Goal: Information Seeking & Learning: Learn about a topic

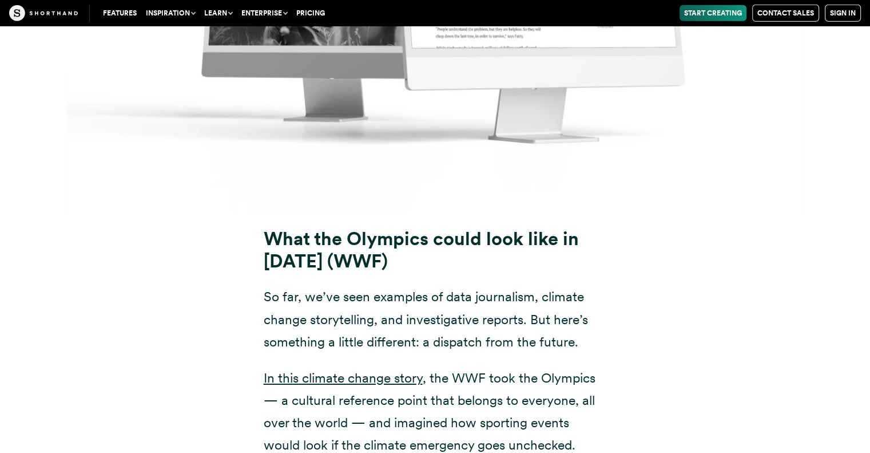
scroll to position [12586, 0]
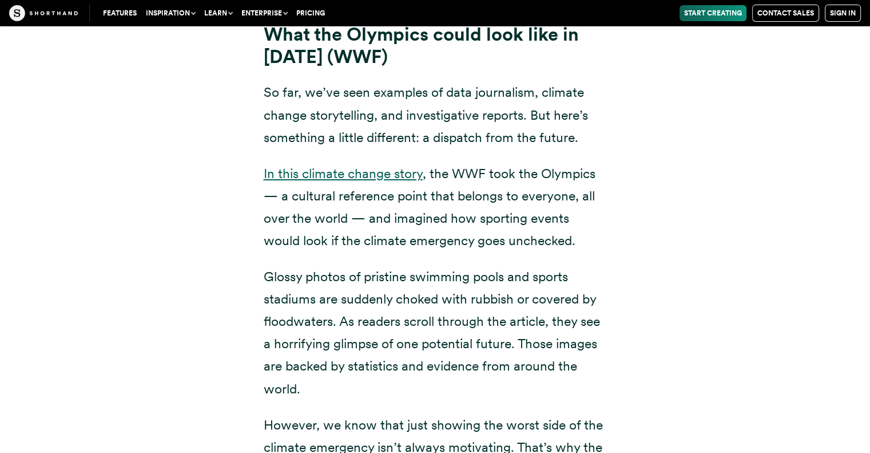
click at [360, 165] on link "In this climate change story" at bounding box center [343, 173] width 159 height 16
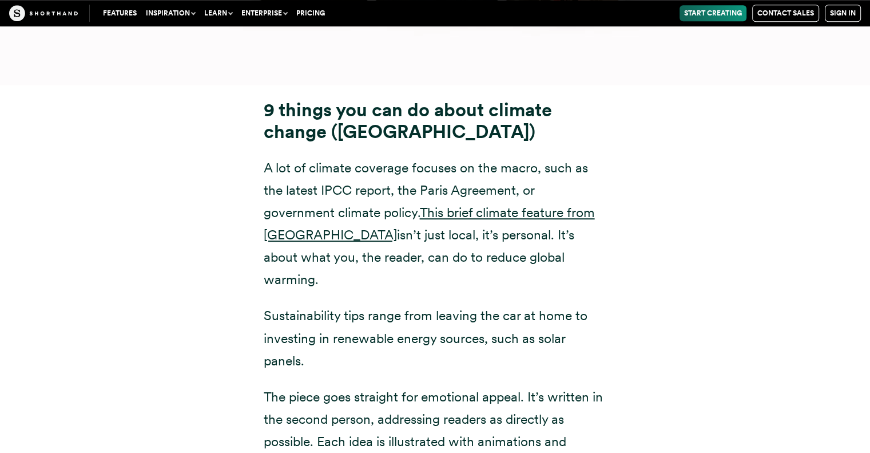
scroll to position [13951, 0]
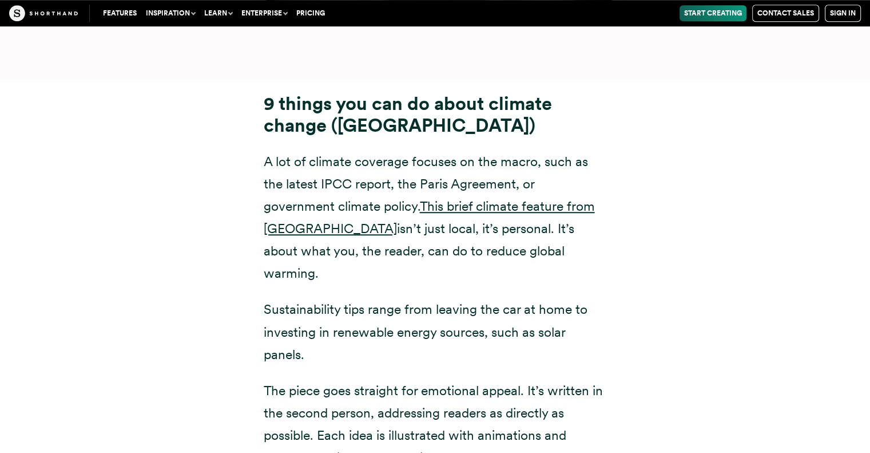
click at [506, 150] on p "A lot of climate coverage focuses on the macro, such as the latest IPCC report,…" at bounding box center [435, 217] width 343 height 134
click at [503, 198] on link "This brief climate feature from Imperial College London" at bounding box center [429, 217] width 331 height 38
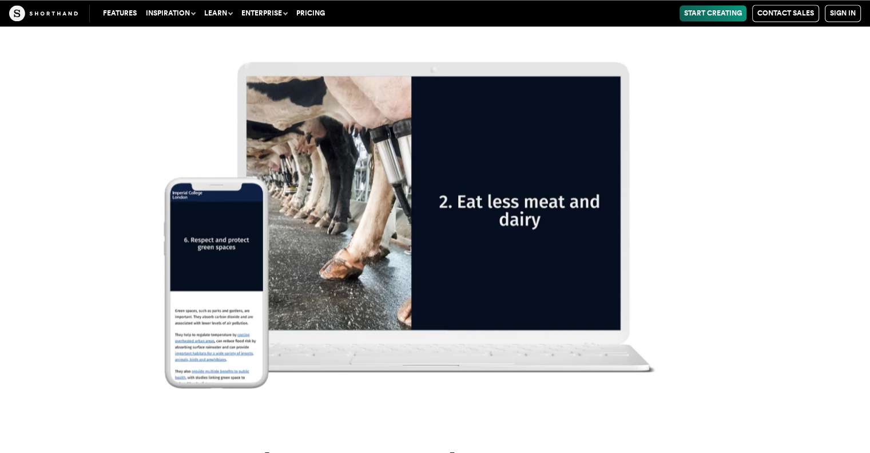
scroll to position [15113, 0]
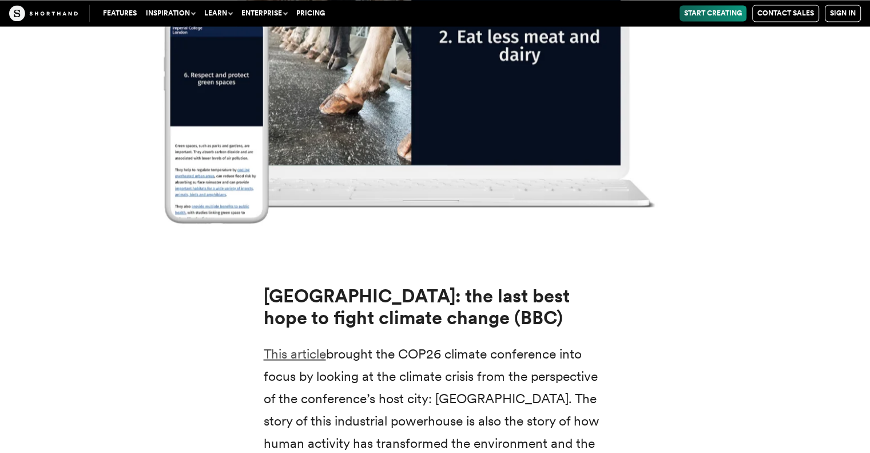
click at [307, 345] on link "This article" at bounding box center [295, 353] width 62 height 16
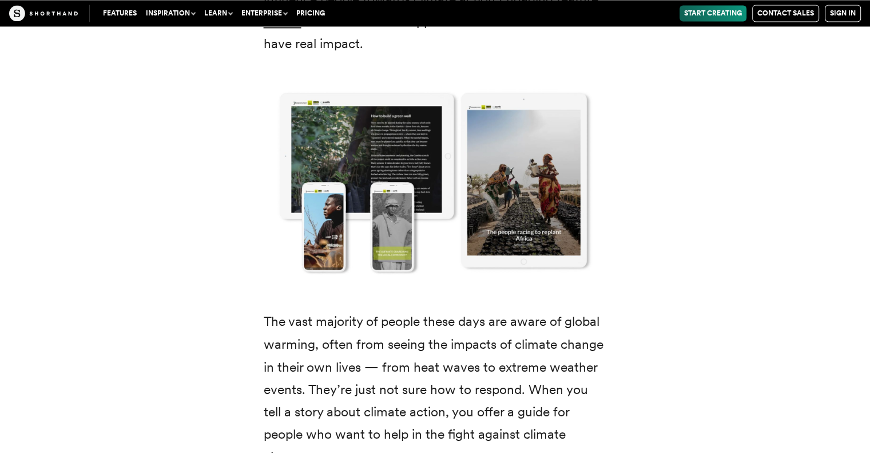
scroll to position [1774, 0]
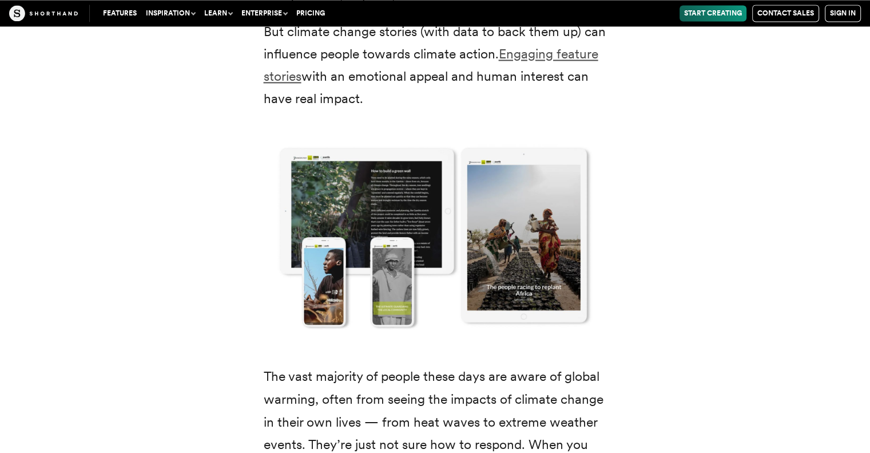
click at [540, 57] on link "Engaging feature stories" at bounding box center [431, 65] width 335 height 38
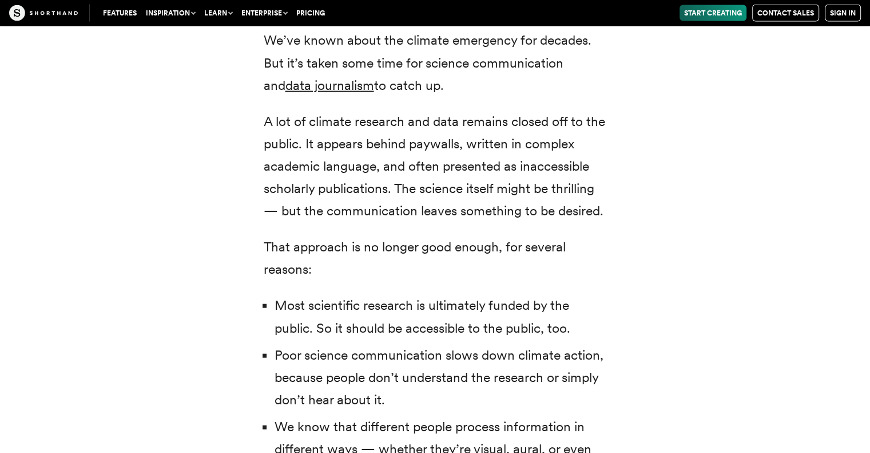
scroll to position [2460, 0]
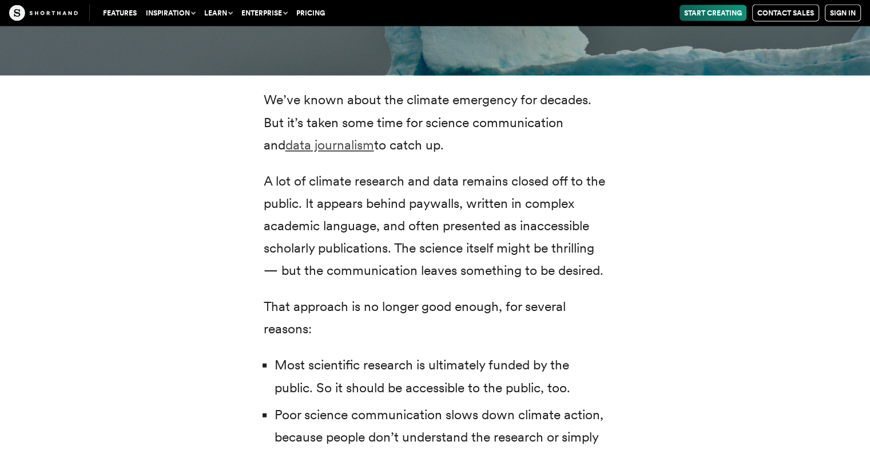
click at [304, 137] on link "data journalism" at bounding box center [329, 145] width 89 height 16
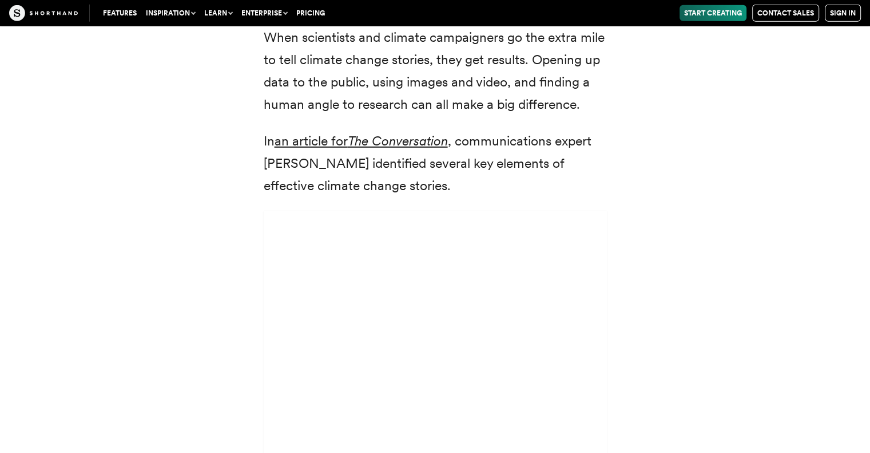
scroll to position [3318, 0]
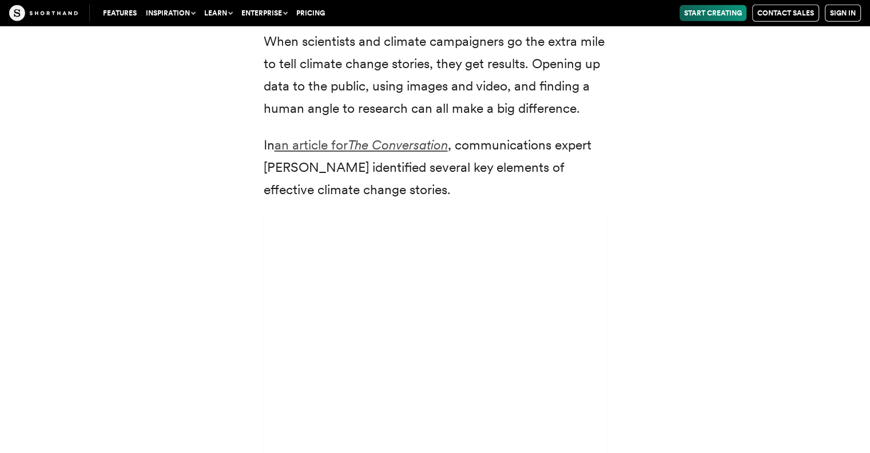
click at [411, 137] on em "The Conversation" at bounding box center [398, 145] width 100 height 16
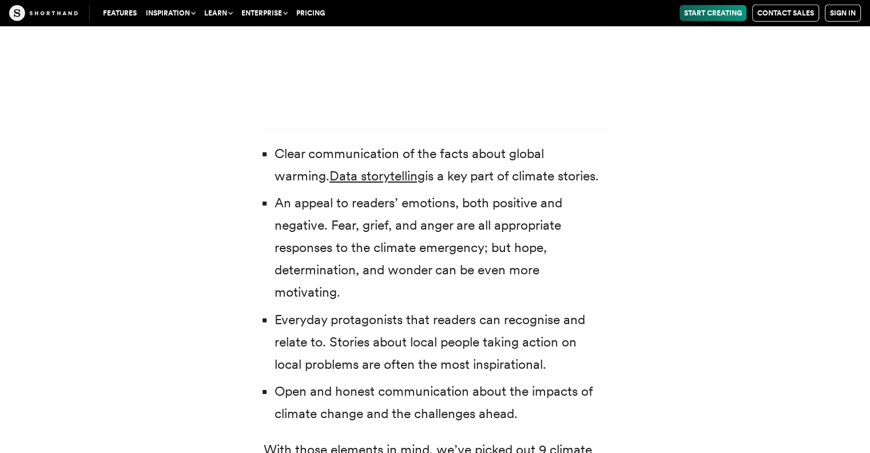
scroll to position [3719, 0]
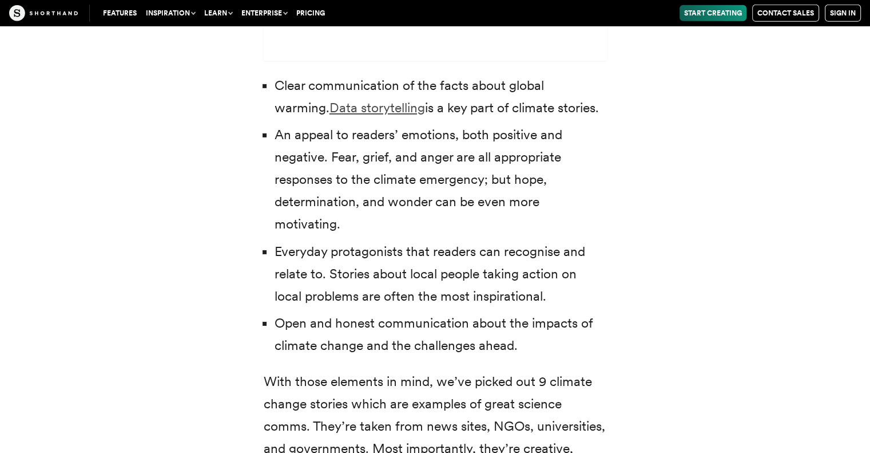
click at [342, 100] on link "Data storytelling" at bounding box center [378, 108] width 96 height 16
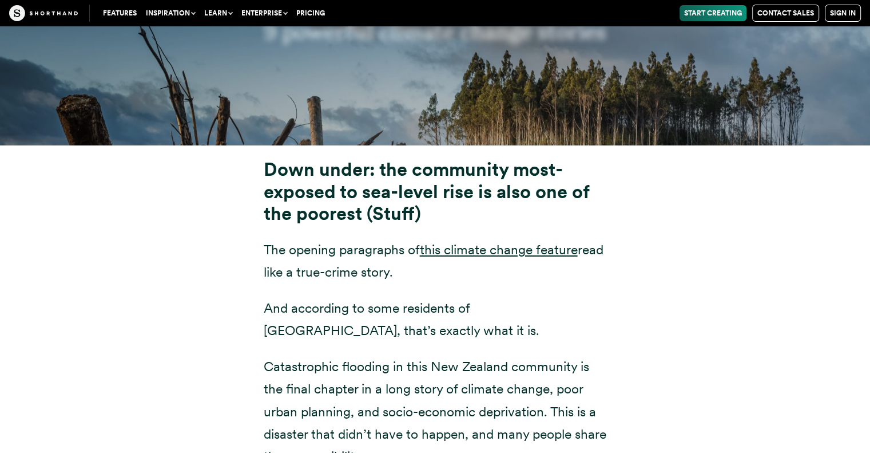
scroll to position [4405, 0]
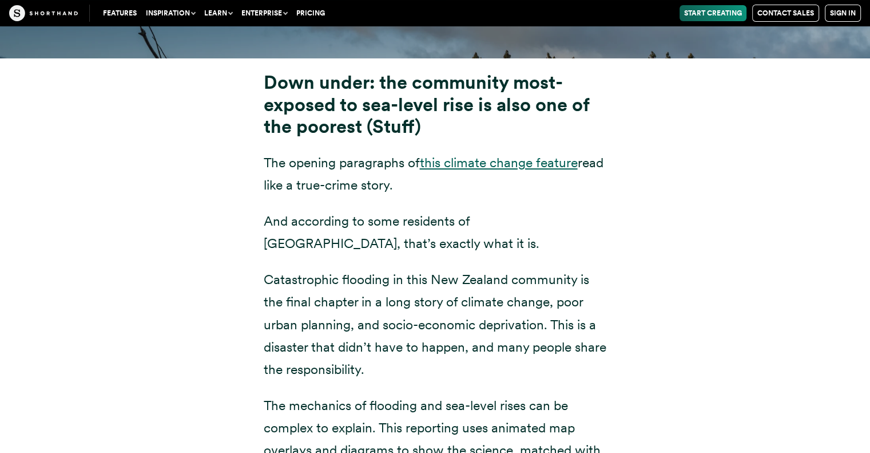
click at [462, 154] on link "this climate change feature" at bounding box center [499, 162] width 158 height 16
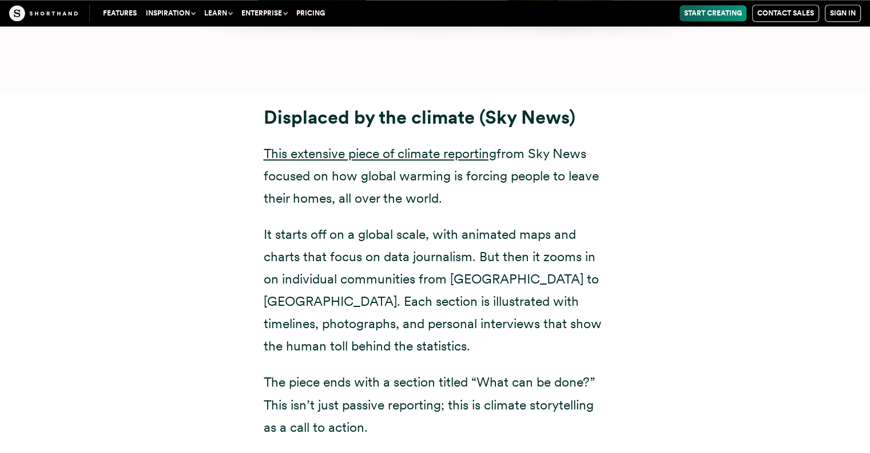
scroll to position [5835, 0]
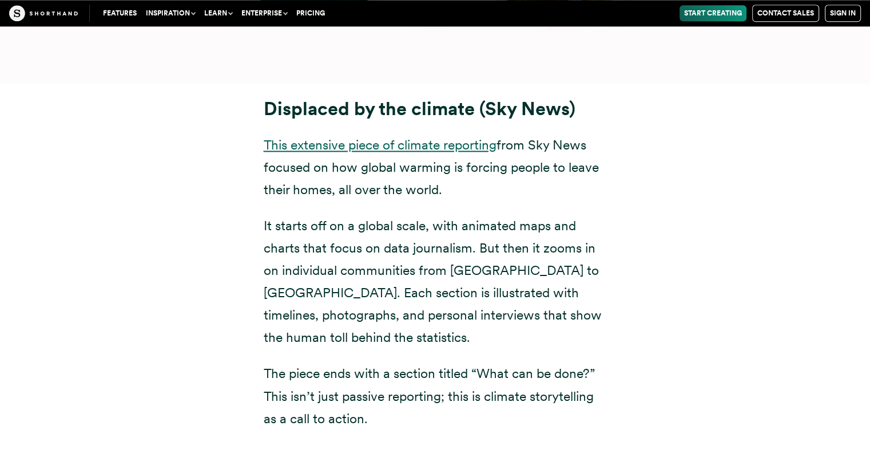
click at [423, 137] on link "This extensive piece of climate reporting" at bounding box center [380, 145] width 233 height 16
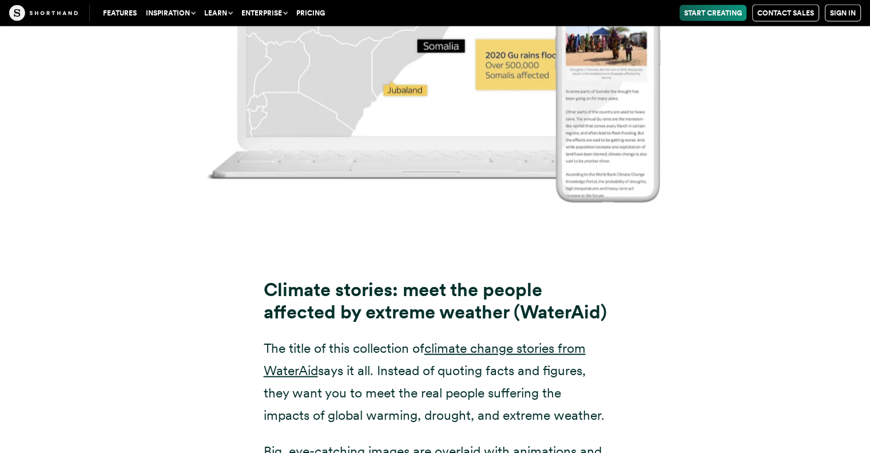
scroll to position [7002, 0]
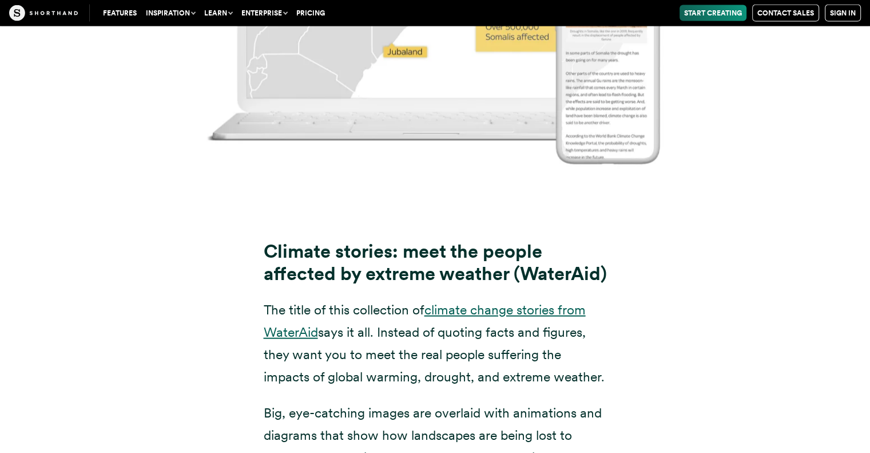
click at [525, 314] on link "climate change stories from WaterAid" at bounding box center [425, 320] width 322 height 38
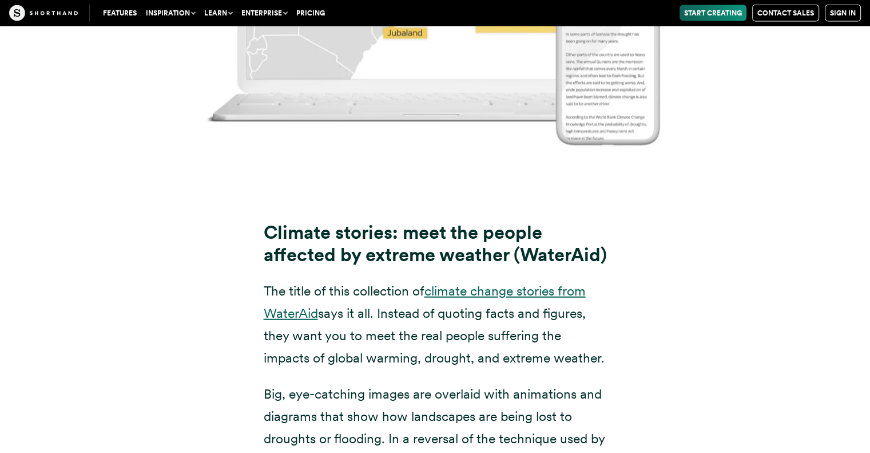
click at [531, 289] on link "climate change stories from WaterAid" at bounding box center [425, 302] width 322 height 38
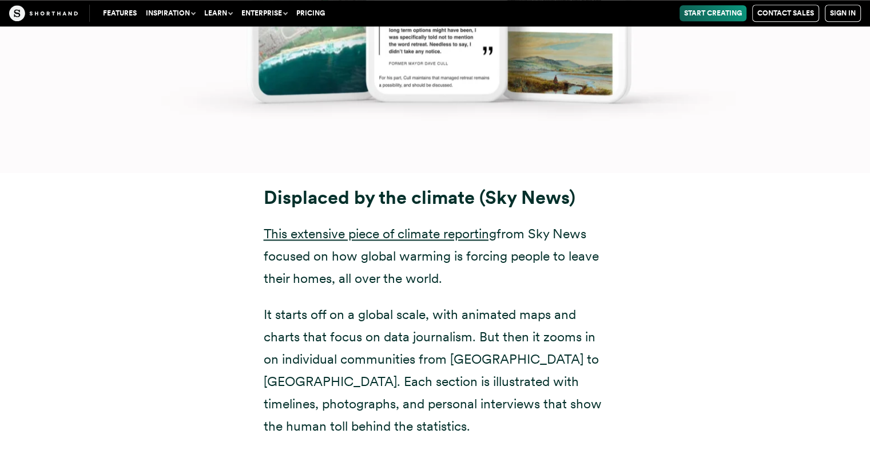
scroll to position [5705, 0]
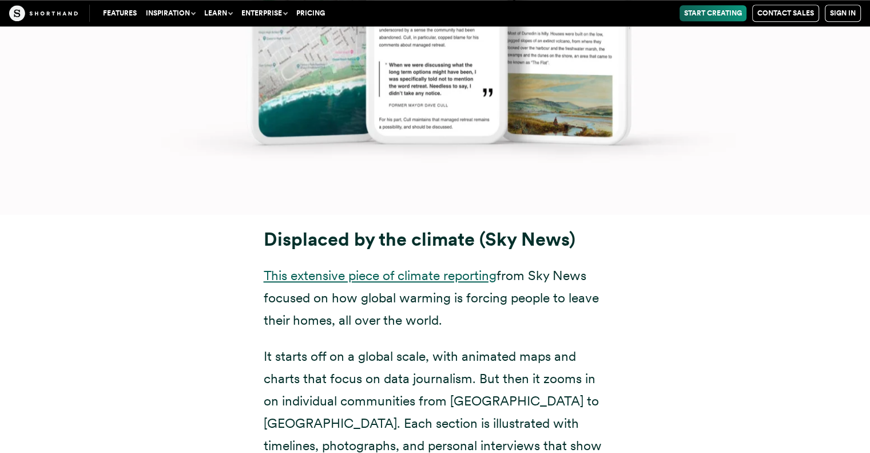
click at [336, 267] on link "This extensive piece of climate reporting" at bounding box center [380, 275] width 233 height 16
click at [435, 264] on p "This extensive piece of climate reporting from Sky News focused on how global w…" at bounding box center [435, 297] width 343 height 67
click at [439, 267] on link "This extensive piece of climate reporting" at bounding box center [380, 275] width 233 height 16
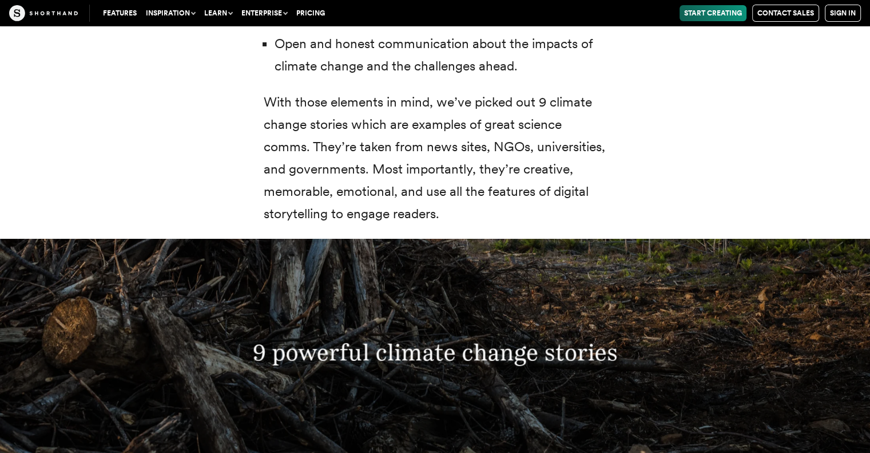
scroll to position [4218, 0]
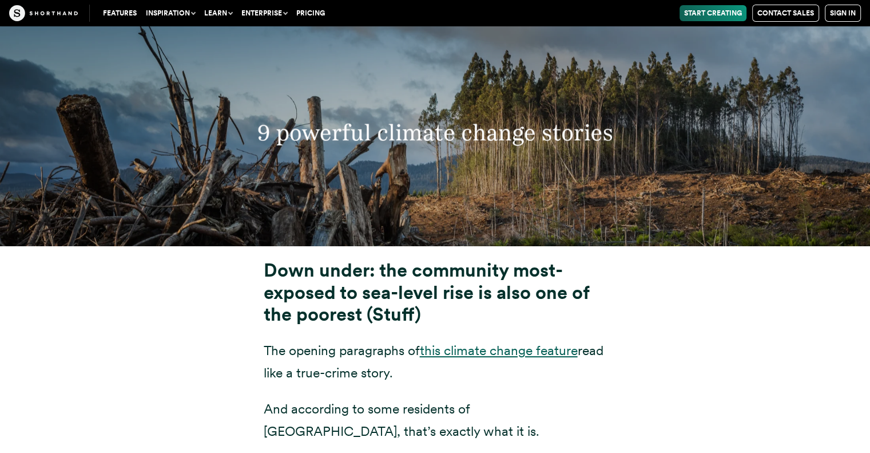
click at [539, 342] on link "this climate change feature" at bounding box center [499, 350] width 158 height 16
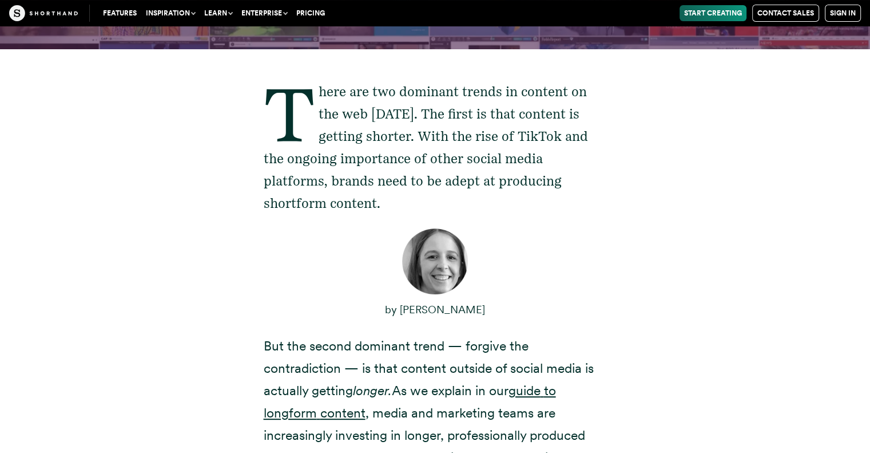
scroll to position [343, 0]
